Goal: Navigation & Orientation: Find specific page/section

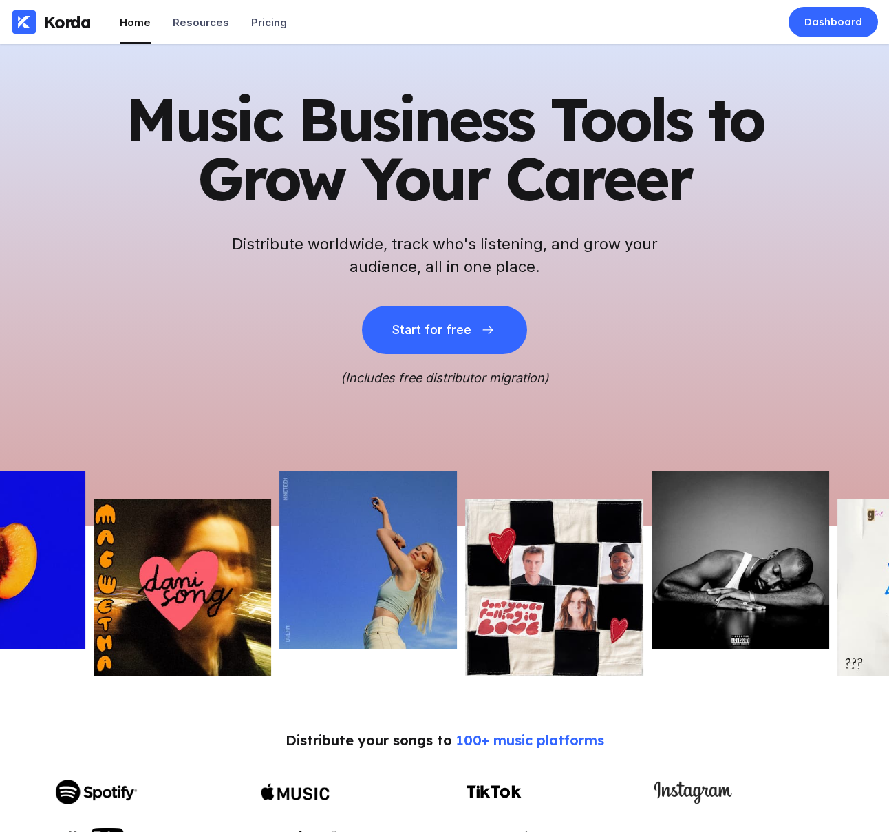
click at [670, 830] on div at bounding box center [444, 811] width 779 height 78
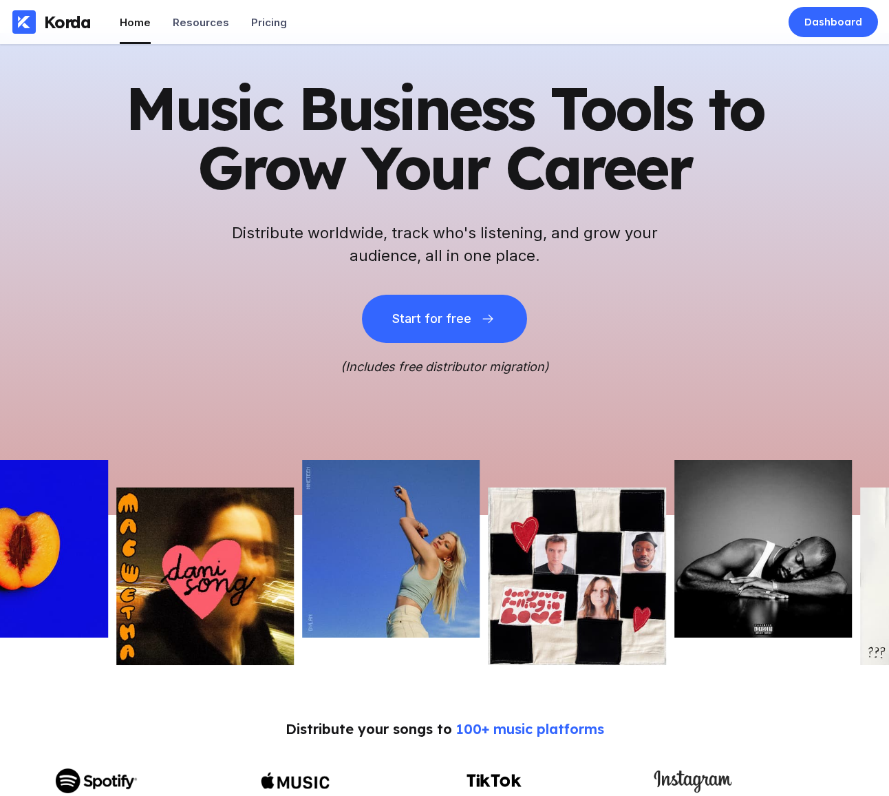
scroll to position [12, 0]
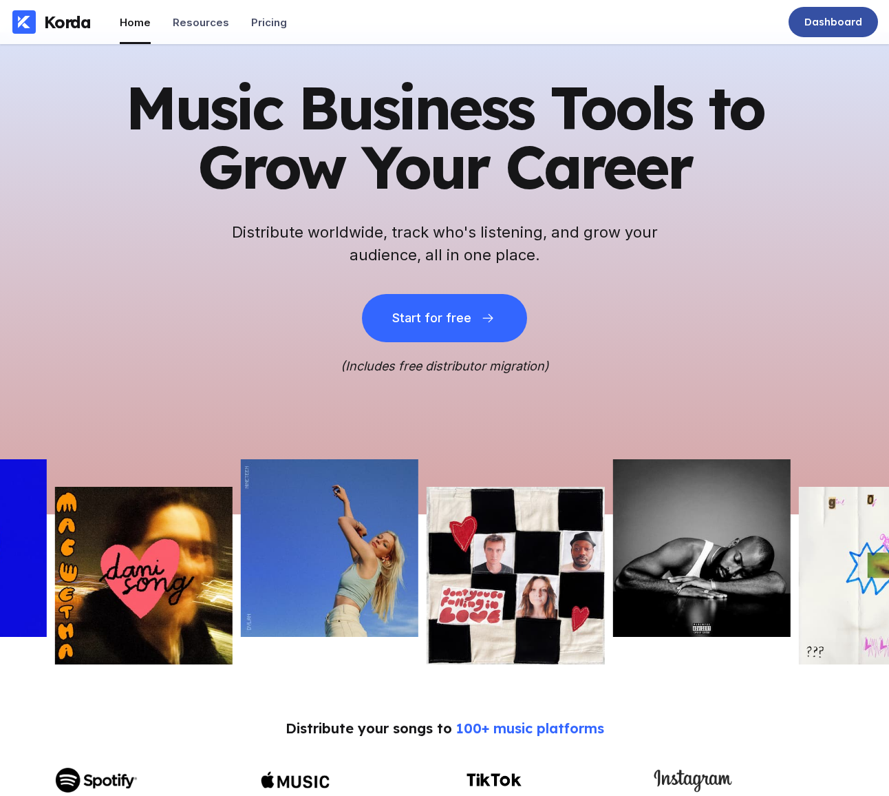
click at [836, 28] on div "Dashboard" at bounding box center [834, 22] width 58 height 14
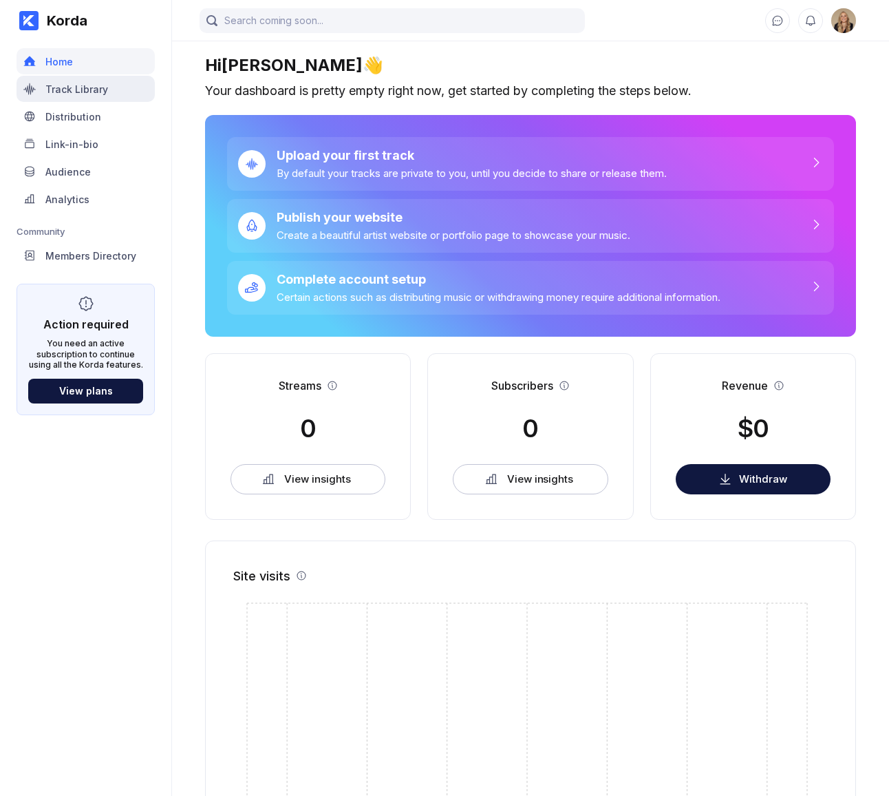
click at [132, 88] on div "Track Library" at bounding box center [86, 89] width 138 height 26
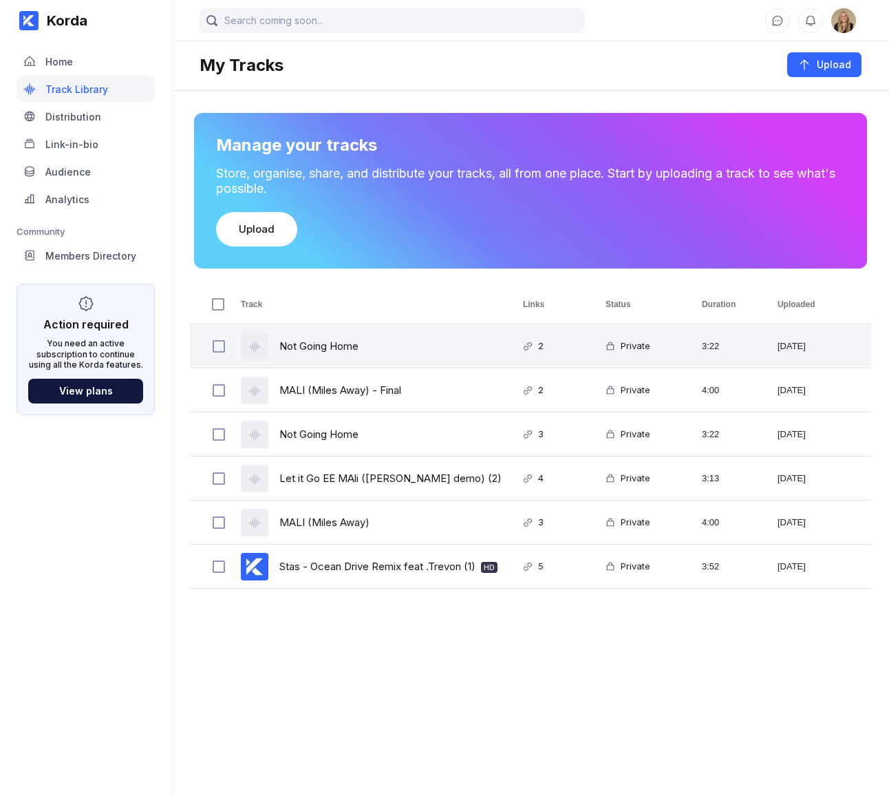
click at [430, 354] on div "Not Going Home" at bounding box center [365, 345] width 282 height 43
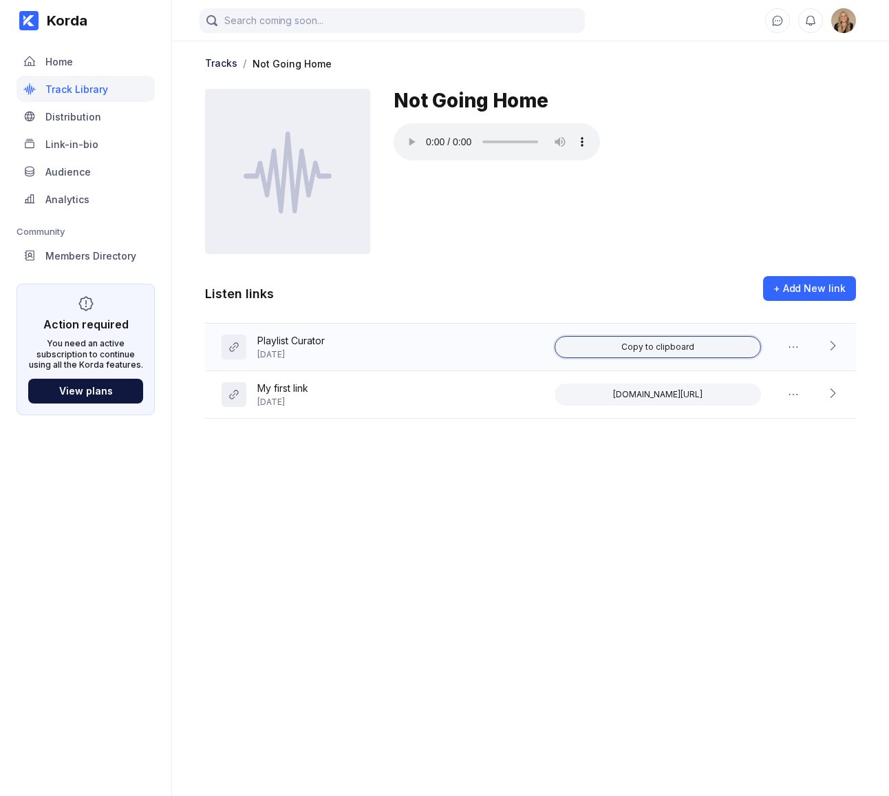
click at [660, 348] on div "Copy to clipboard" at bounding box center [658, 346] width 73 height 11
click at [838, 354] on div at bounding box center [833, 347] width 14 height 17
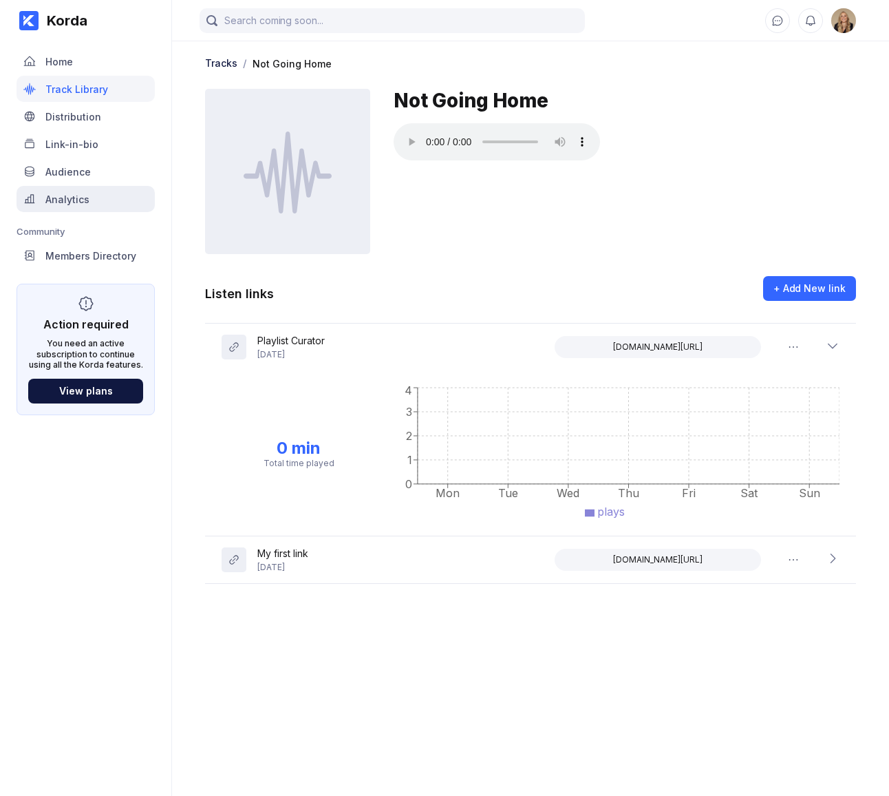
click at [94, 196] on div "Analytics" at bounding box center [86, 199] width 138 height 26
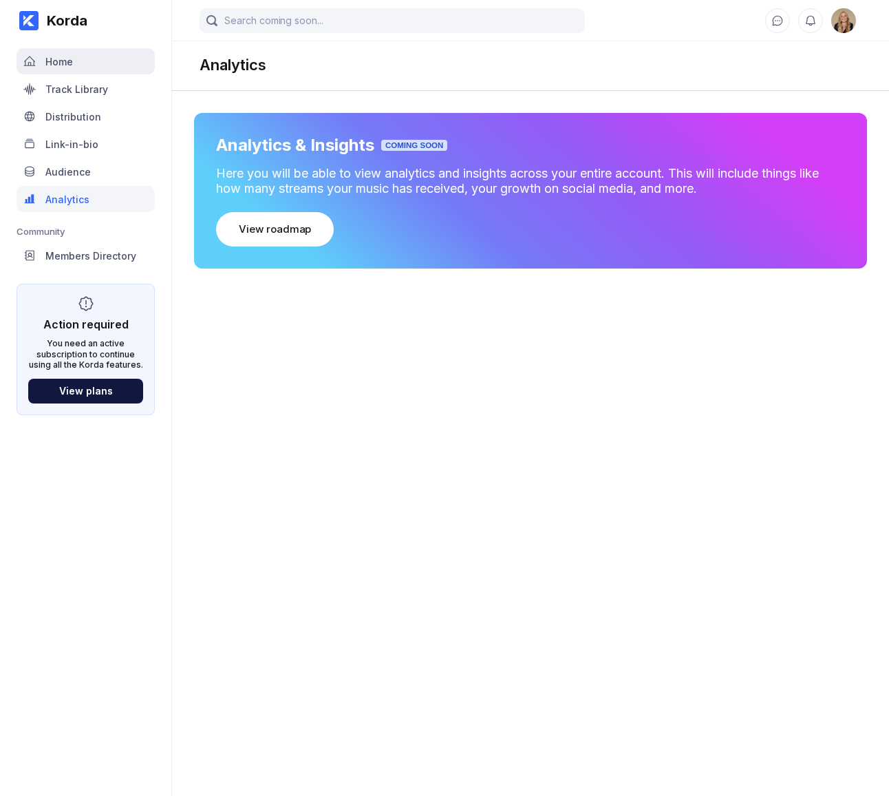
click at [98, 64] on div "Home" at bounding box center [86, 61] width 138 height 26
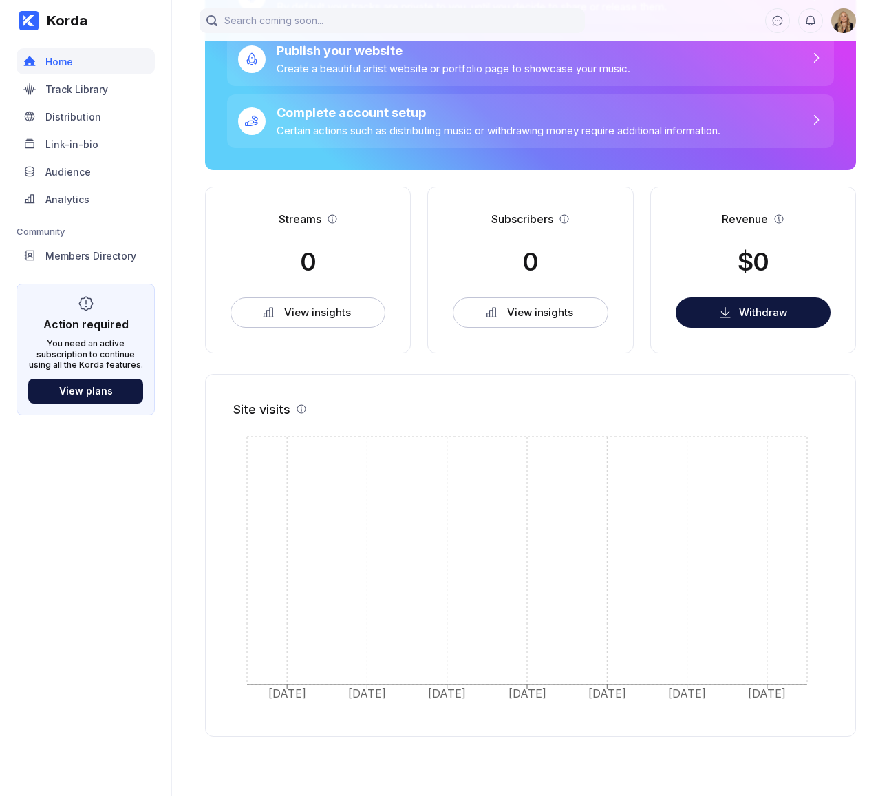
scroll to position [169, 0]
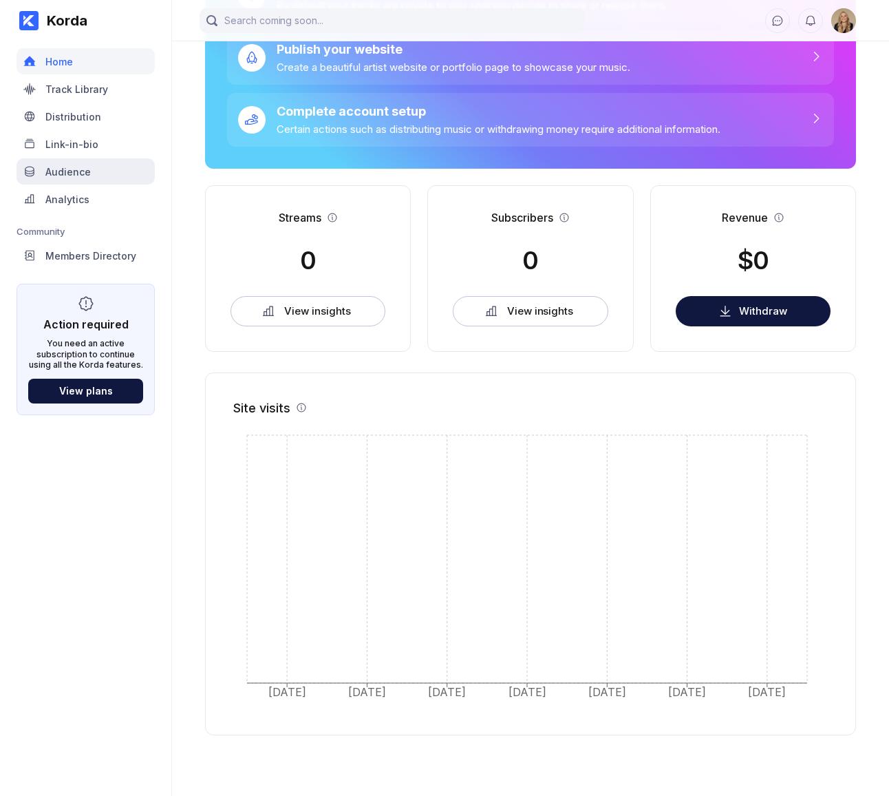
click at [118, 176] on div "Audience" at bounding box center [86, 171] width 138 height 26
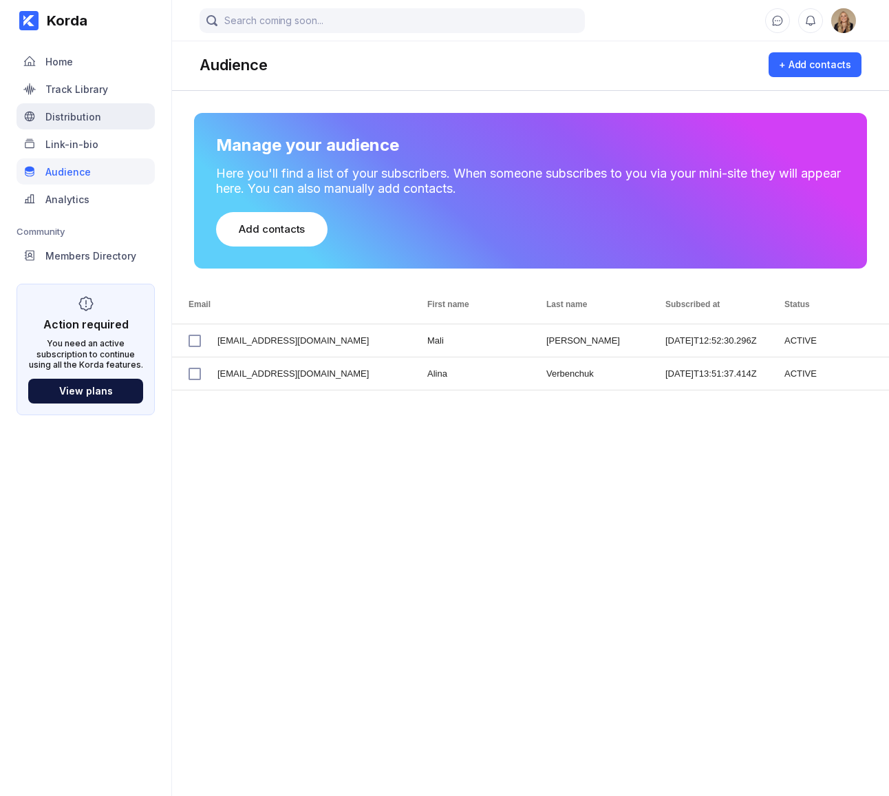
click at [105, 118] on div "Distribution" at bounding box center [86, 116] width 138 height 26
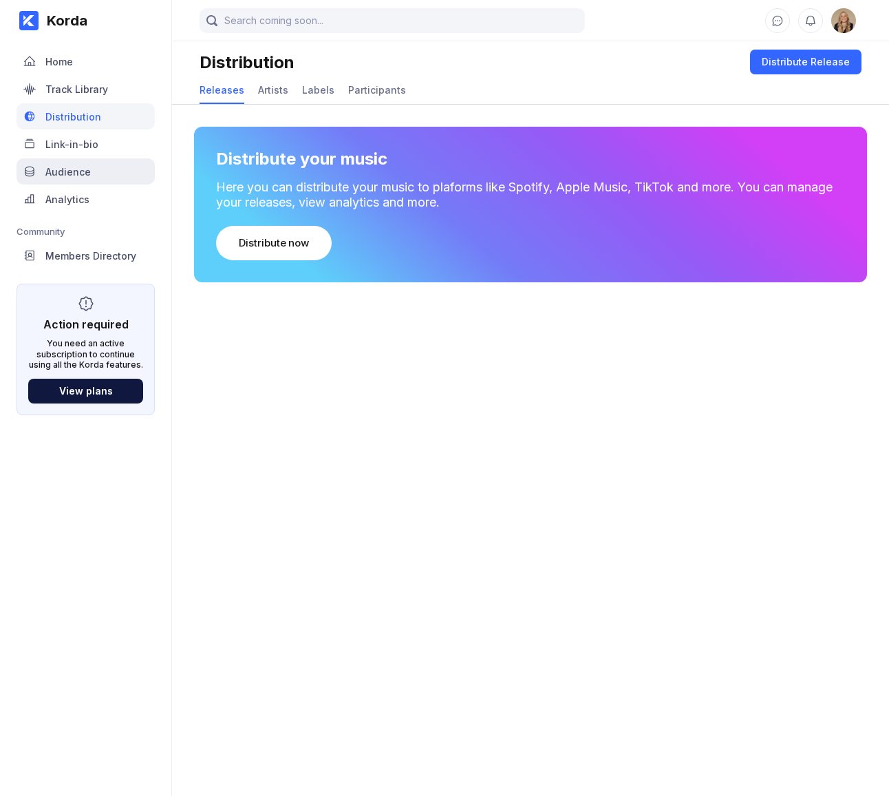
click at [94, 174] on div "Audience" at bounding box center [86, 171] width 138 height 26
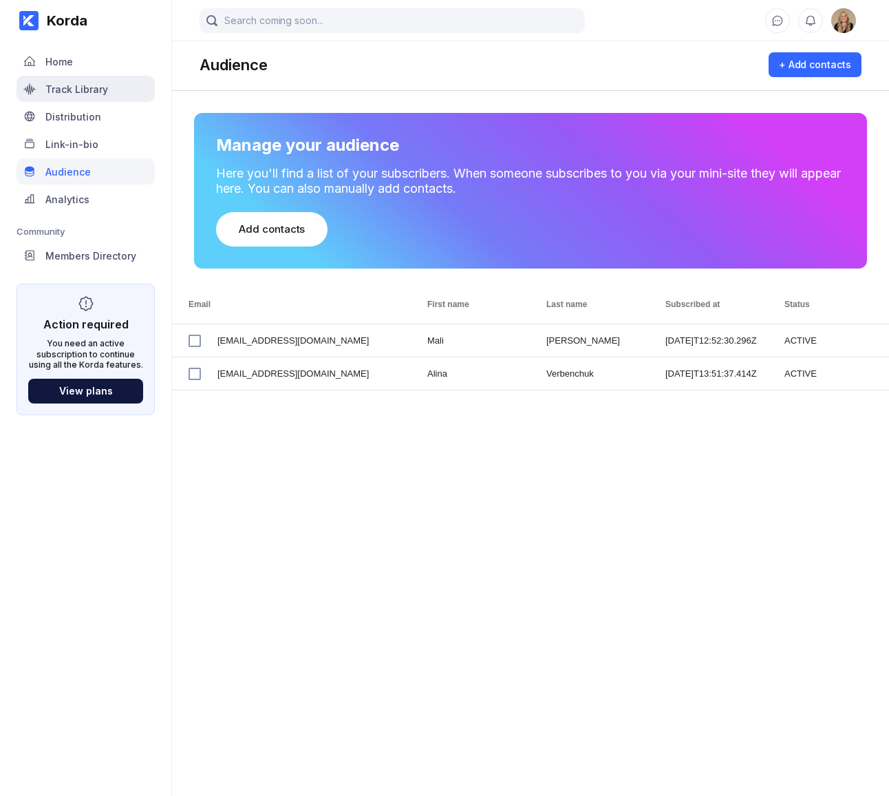
click at [96, 90] on div "Track Library" at bounding box center [76, 89] width 63 height 12
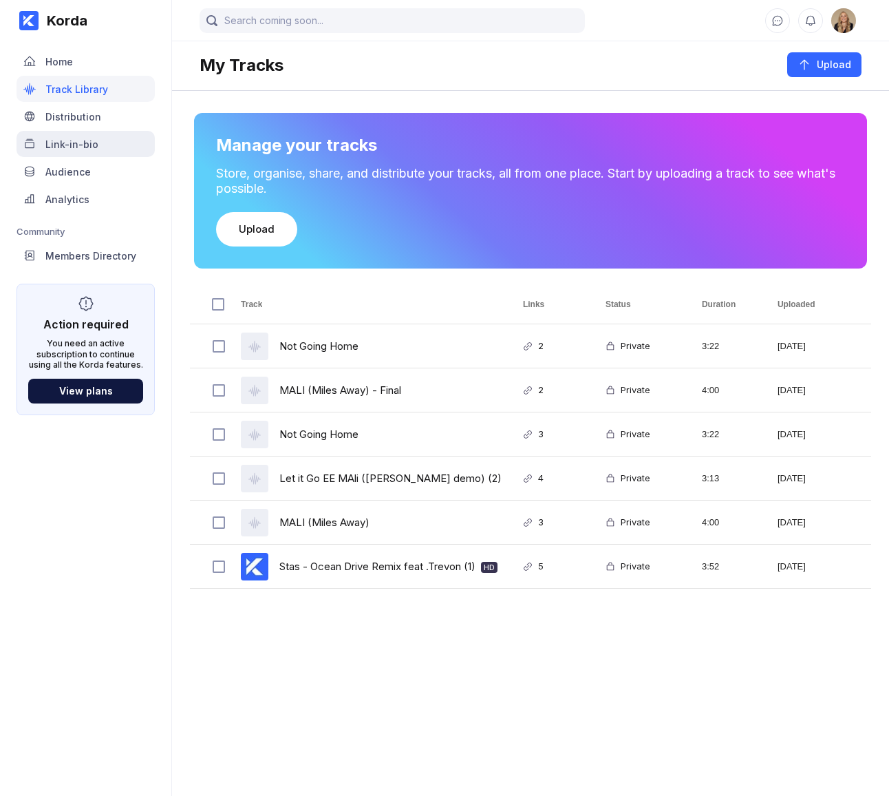
click at [108, 152] on div "Link-in-bio" at bounding box center [86, 144] width 138 height 26
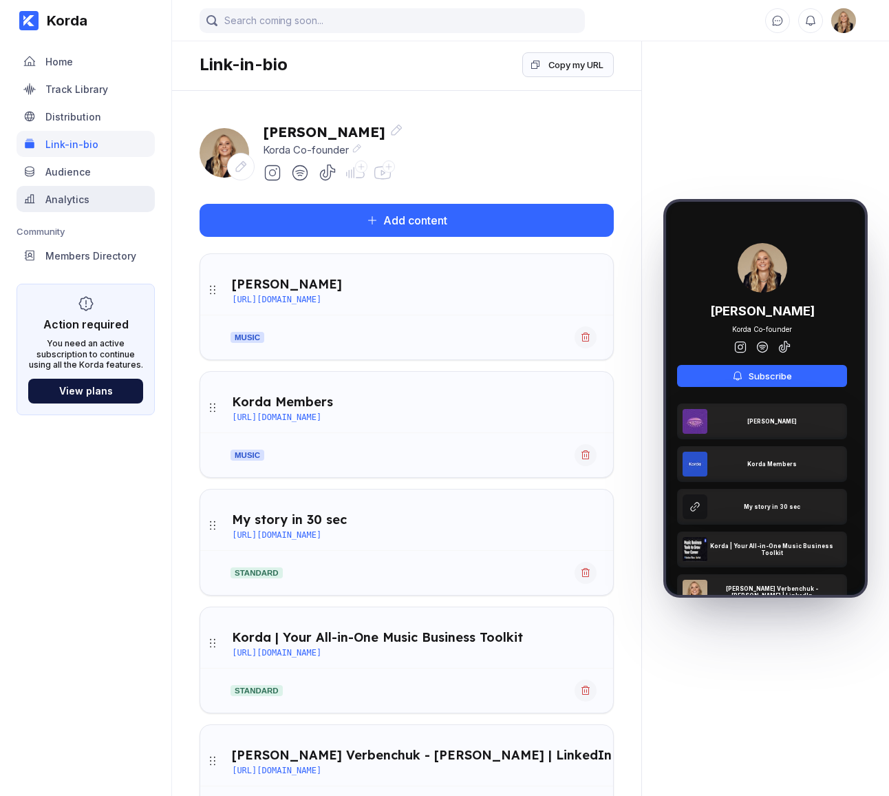
click at [125, 209] on div "Analytics" at bounding box center [86, 199] width 138 height 26
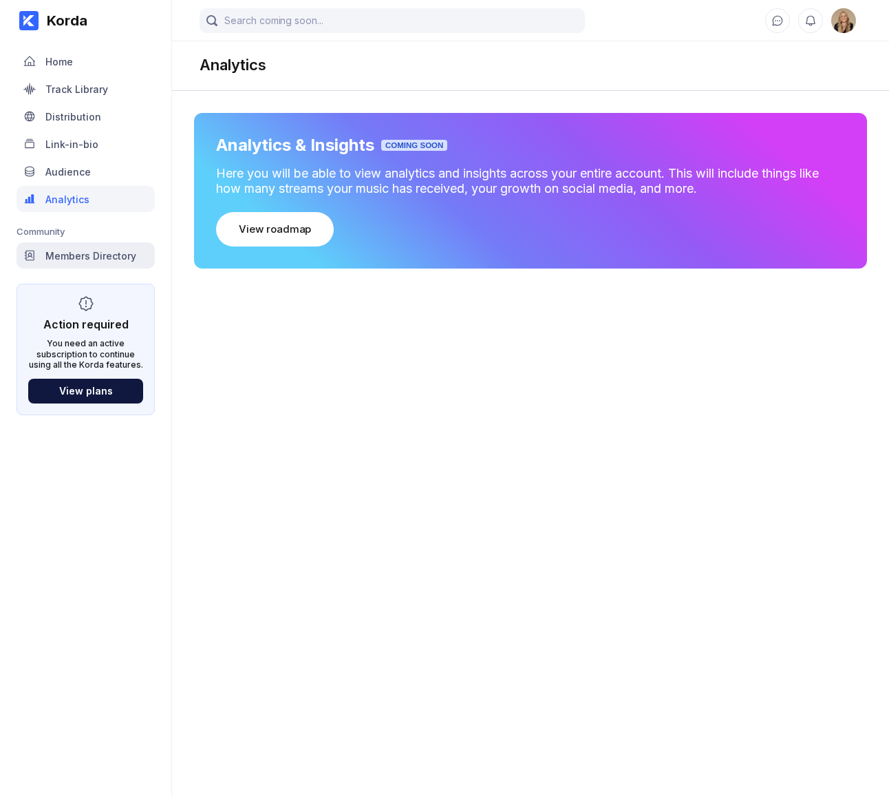
click at [120, 257] on div "Members Directory" at bounding box center [90, 256] width 91 height 12
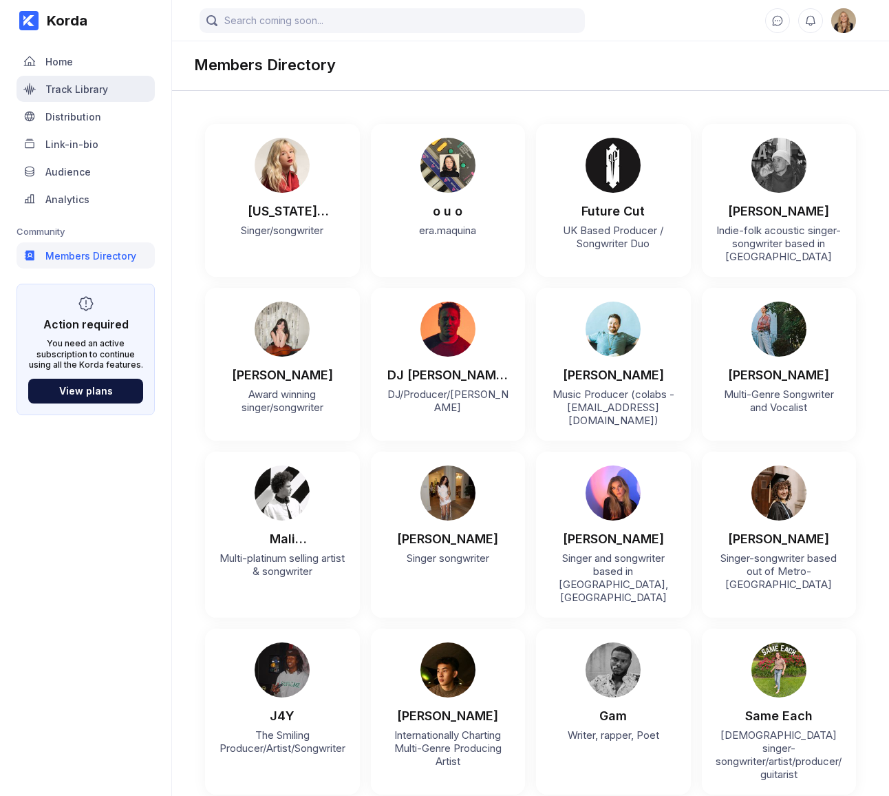
click at [109, 85] on div "Track Library" at bounding box center [86, 89] width 138 height 26
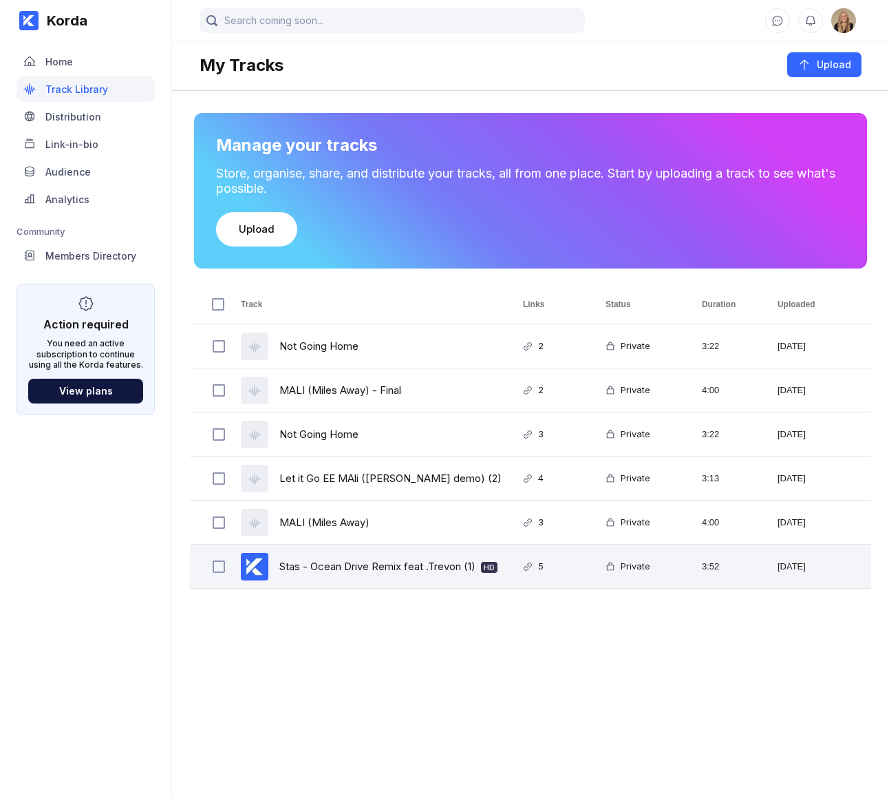
click at [403, 557] on div "Stas - Ocean Drive Remix feat .Trevon (1) HD" at bounding box center [388, 566] width 218 height 32
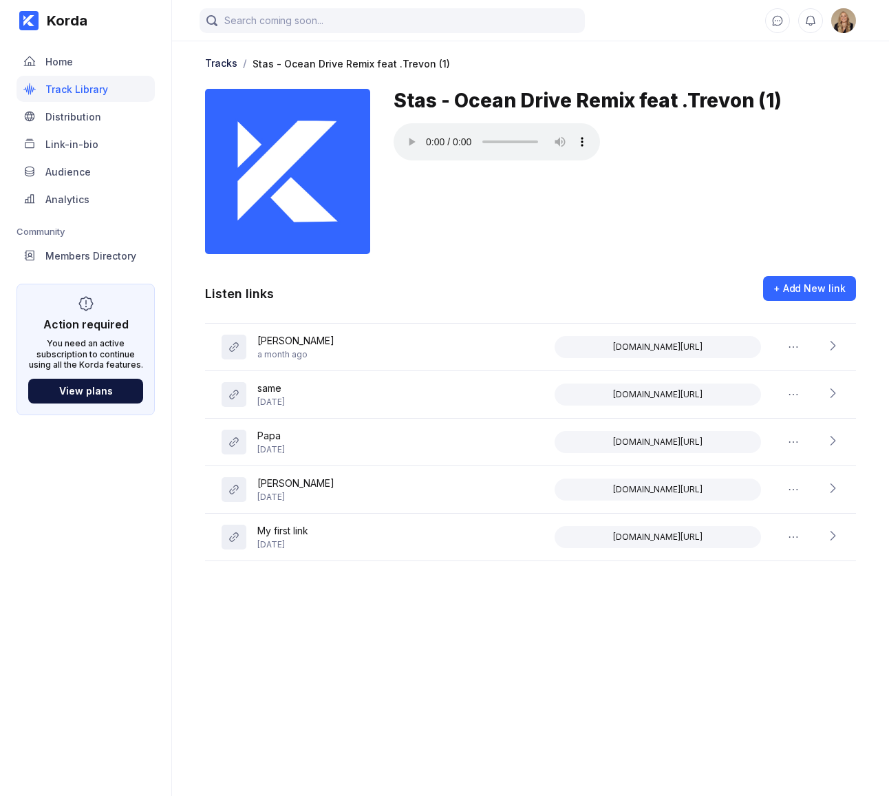
click at [105, 23] on div "Korda" at bounding box center [86, 20] width 138 height 41
